Goal: Navigation & Orientation: Understand site structure

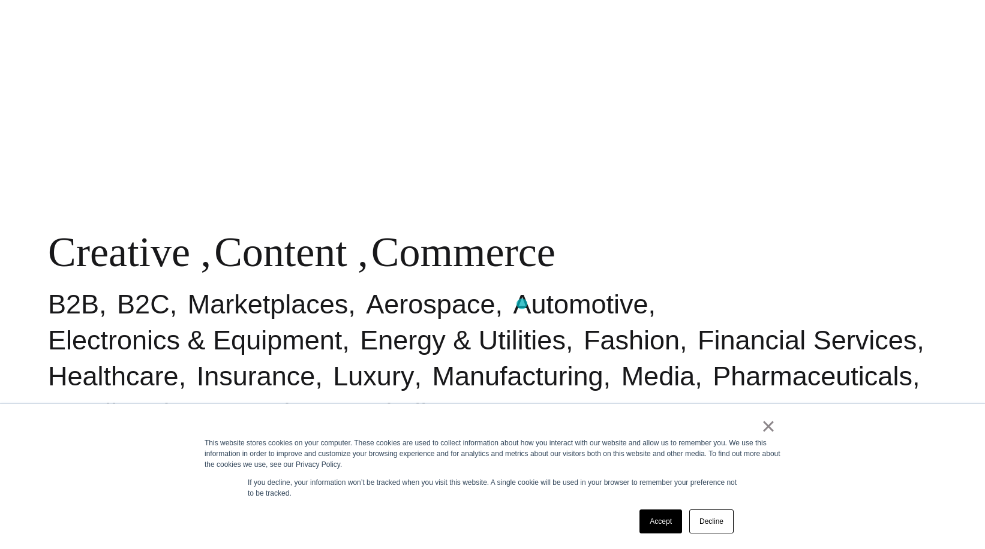
scroll to position [704, 0]
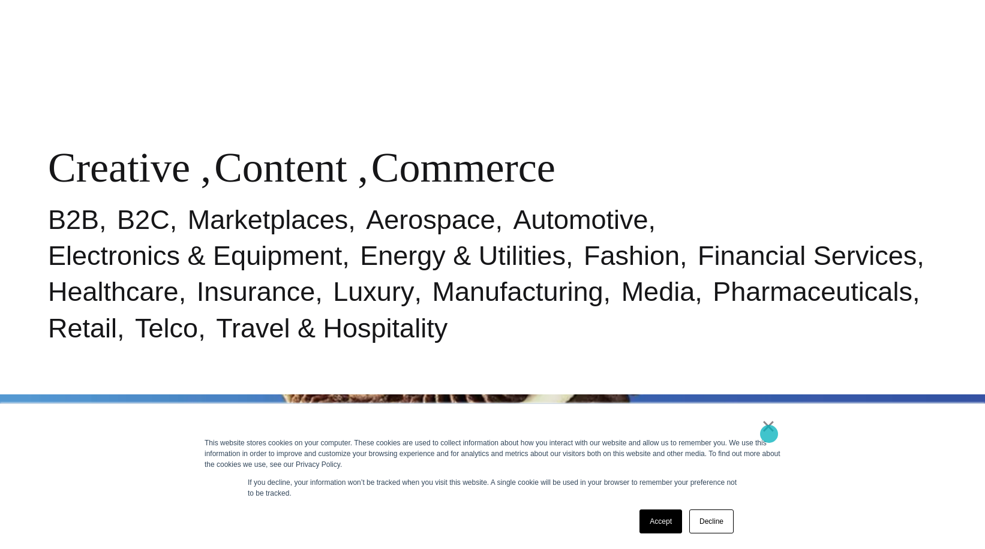
click at [769, 432] on link "×" at bounding box center [768, 426] width 14 height 11
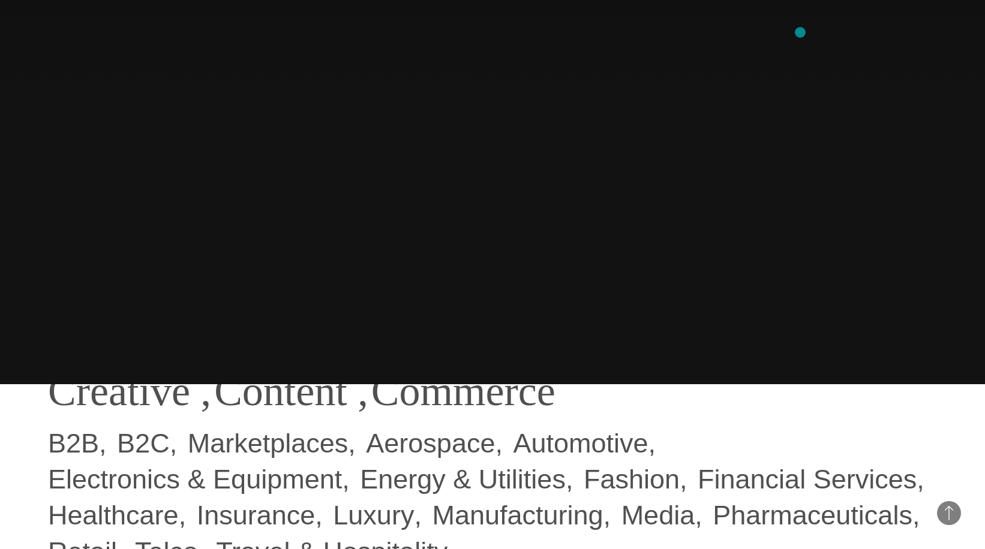
scroll to position [0, 0]
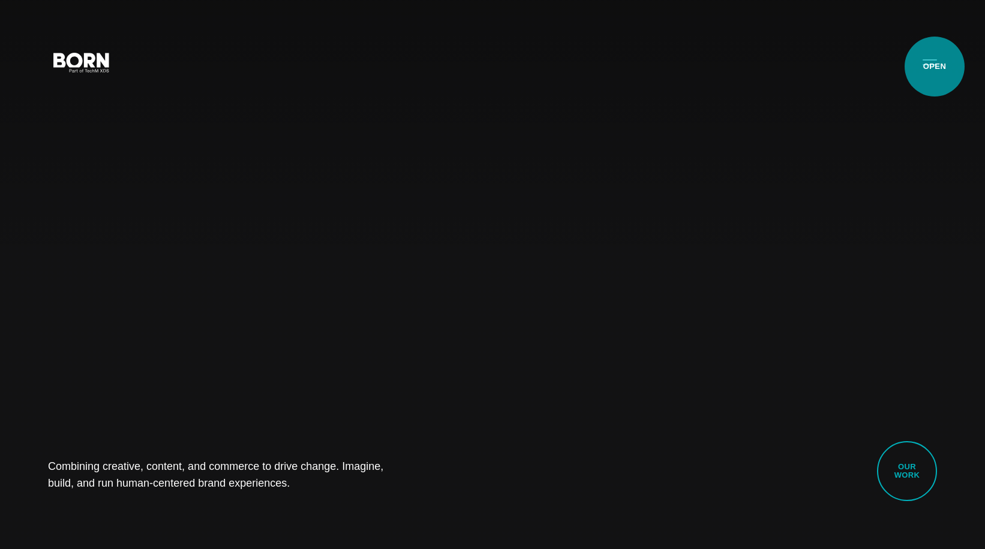
click at [934, 67] on button "Primary Menu" at bounding box center [929, 61] width 29 height 25
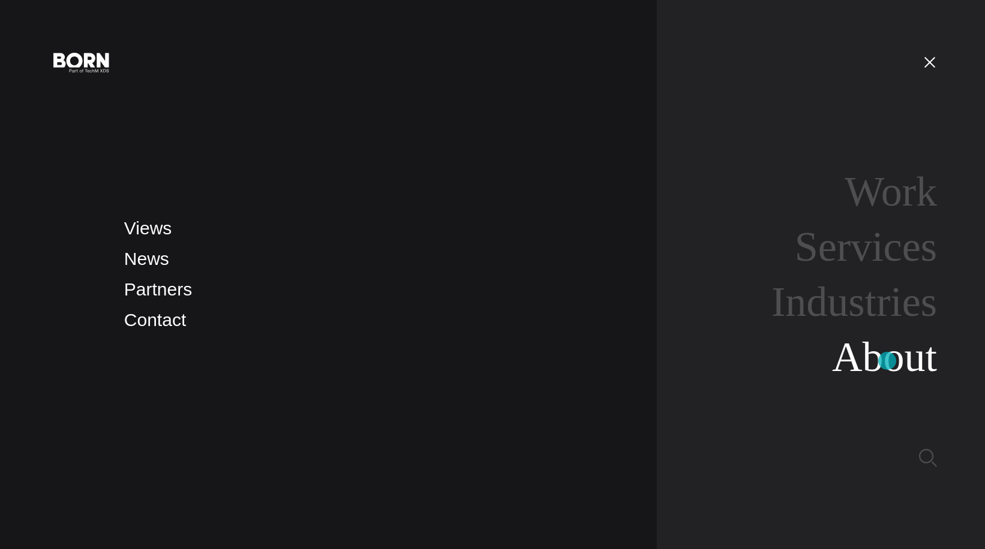
click at [887, 361] on link "About" at bounding box center [884, 357] width 105 height 46
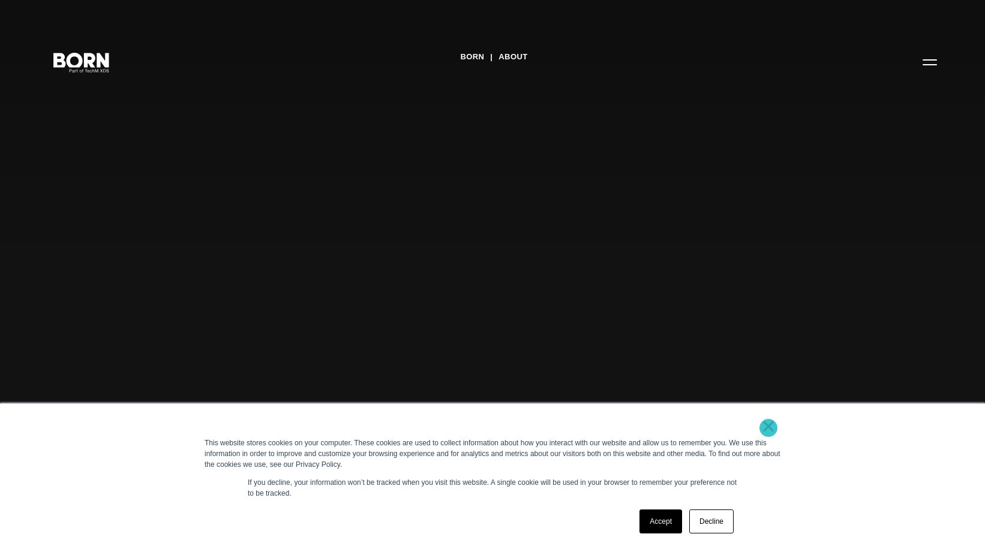
click at [768, 428] on link "×" at bounding box center [768, 426] width 14 height 11
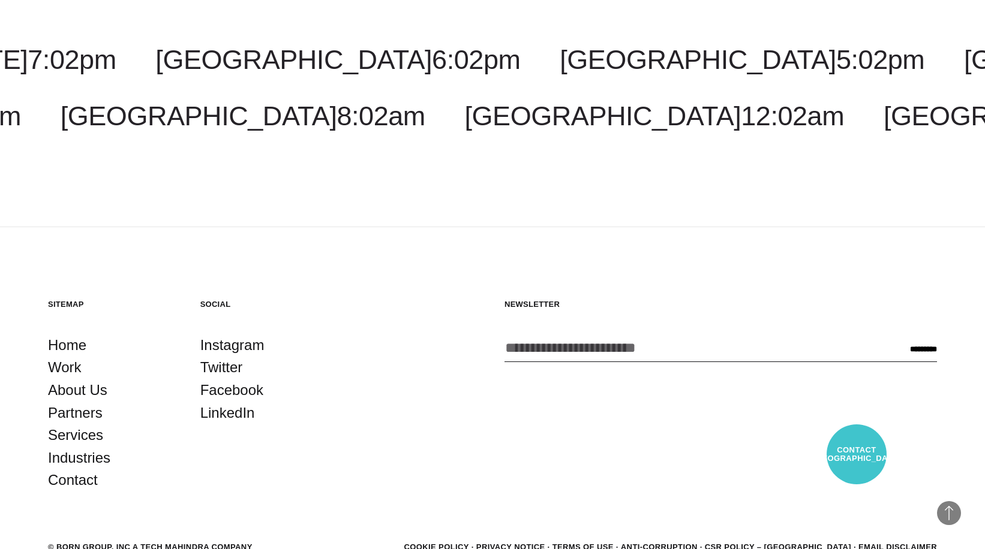
scroll to position [4488, 0]
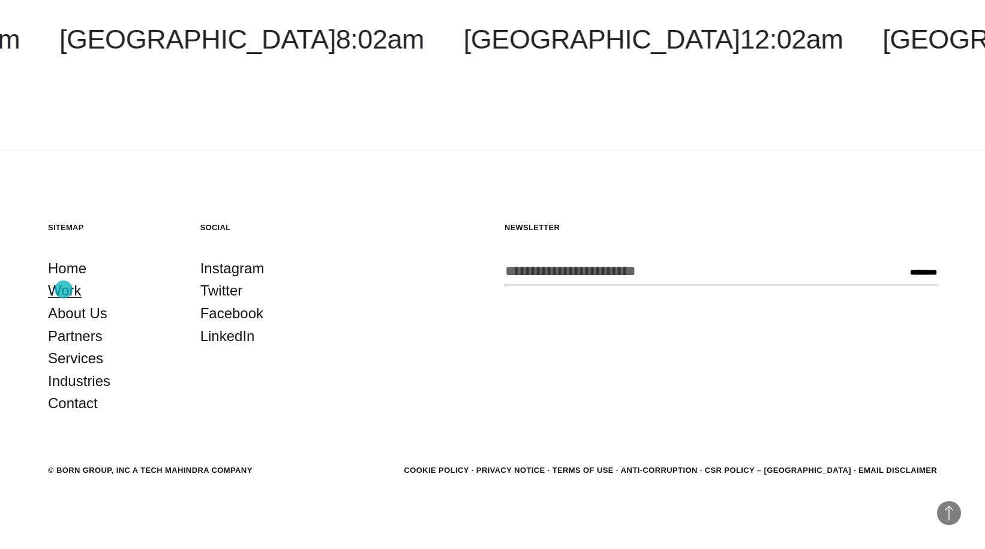
click at [64, 290] on link "Work" at bounding box center [65, 290] width 34 height 23
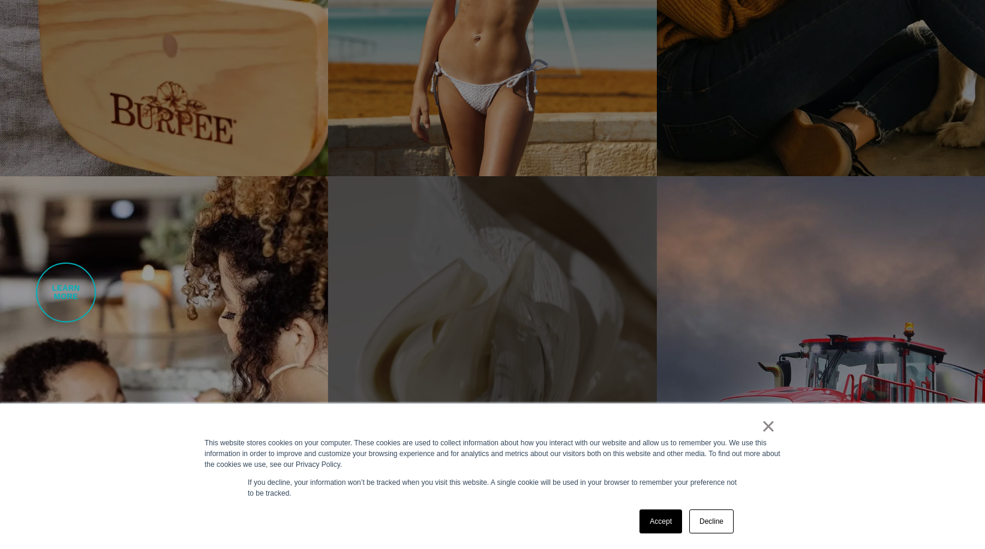
scroll to position [2587, 0]
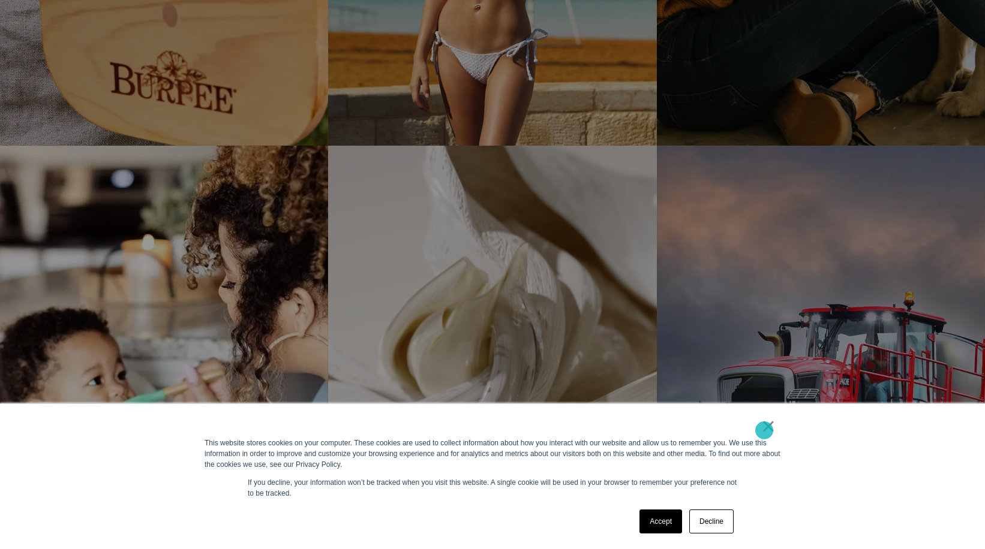
click at [764, 431] on link "×" at bounding box center [768, 426] width 14 height 11
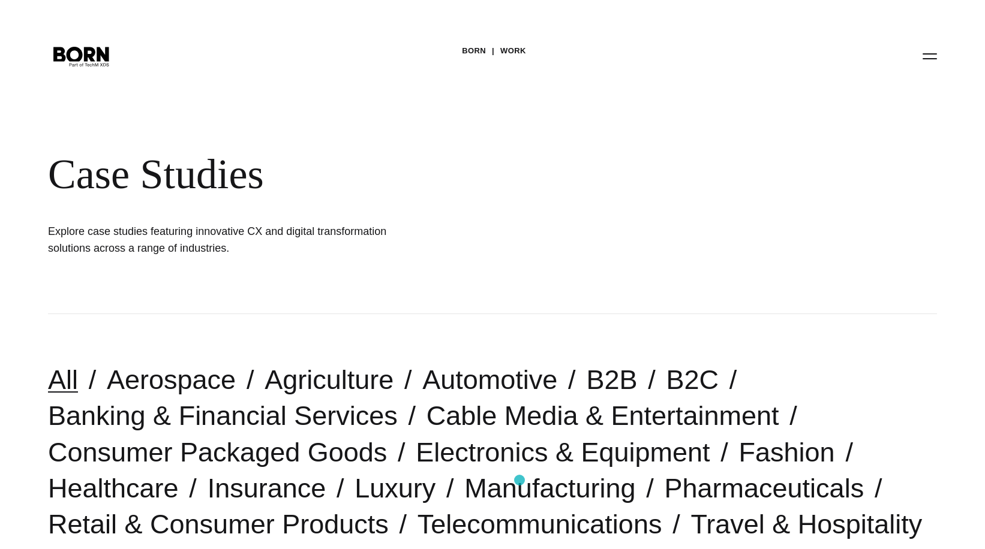
scroll to position [0, 0]
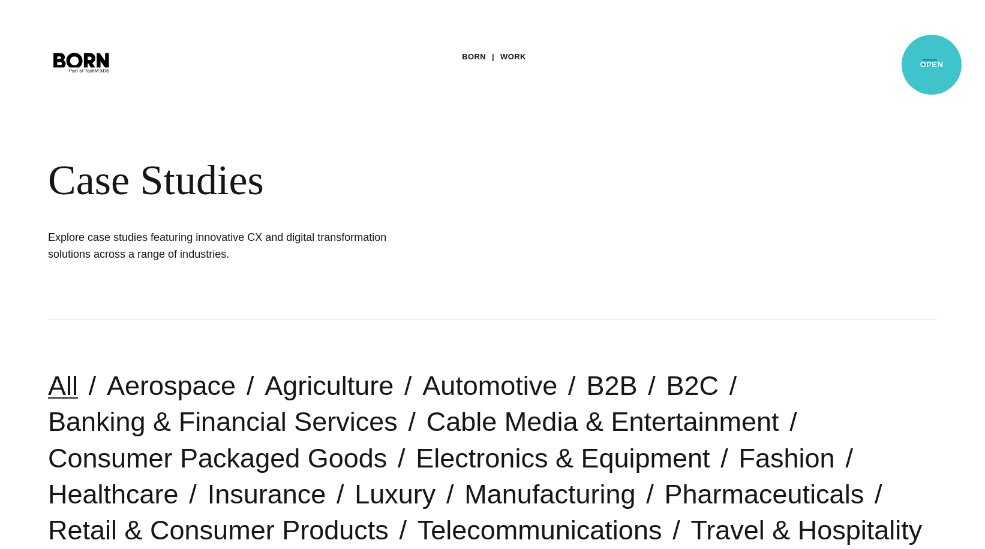
click at [931, 65] on button "Primary Menu" at bounding box center [929, 61] width 29 height 25
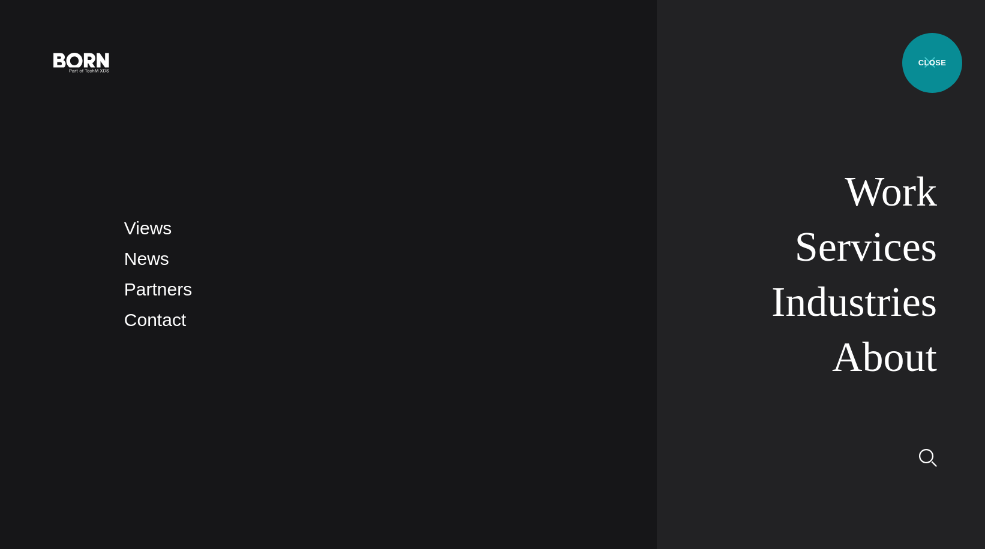
click at [932, 63] on button "Primary Menu" at bounding box center [929, 61] width 29 height 25
